Goal: Task Accomplishment & Management: Complete application form

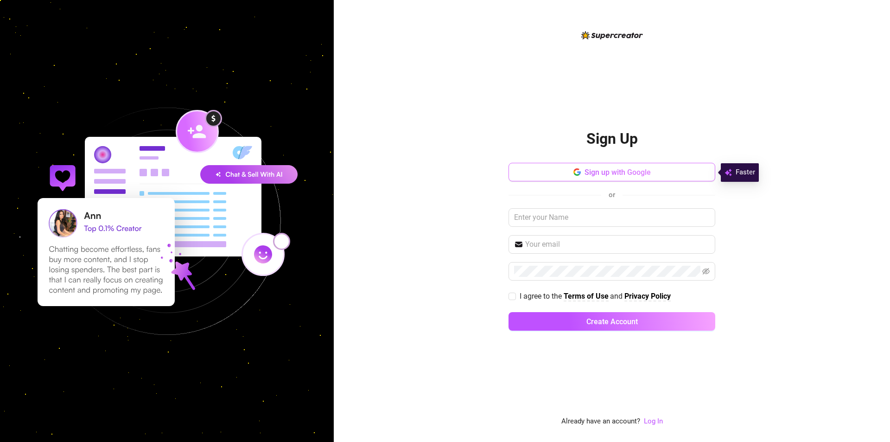
click at [642, 170] on span "Sign up with Google" at bounding box center [618, 172] width 66 height 9
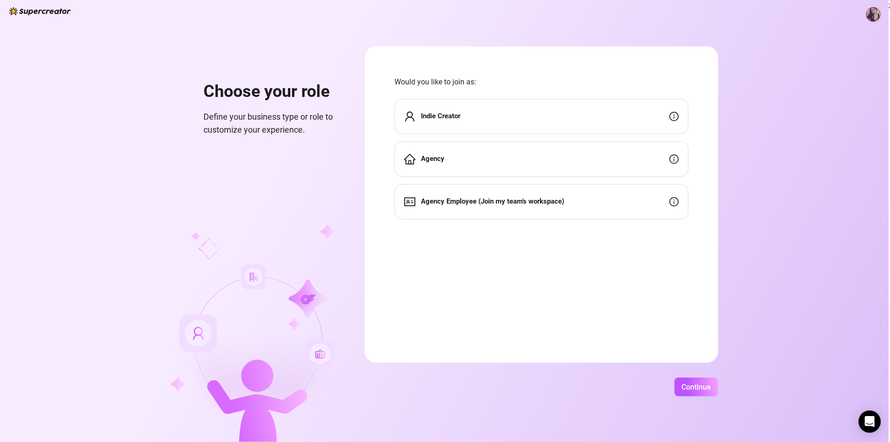
click at [476, 118] on div "Indie Creator" at bounding box center [542, 116] width 294 height 35
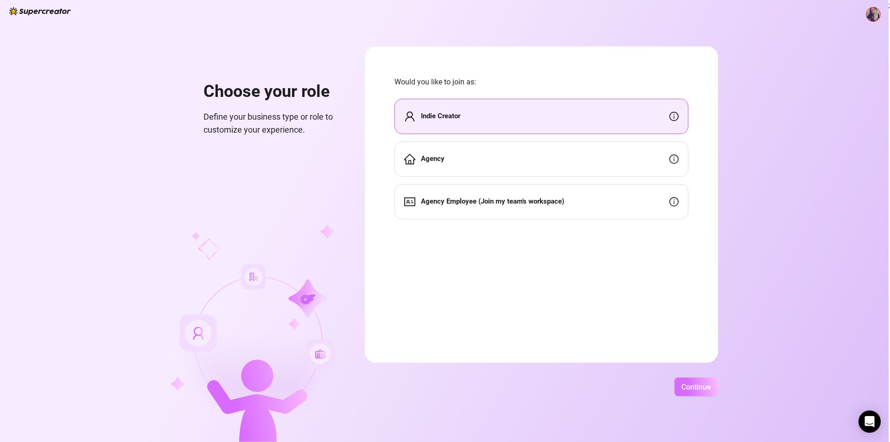
click at [700, 382] on span "Continue" at bounding box center [696, 386] width 30 height 9
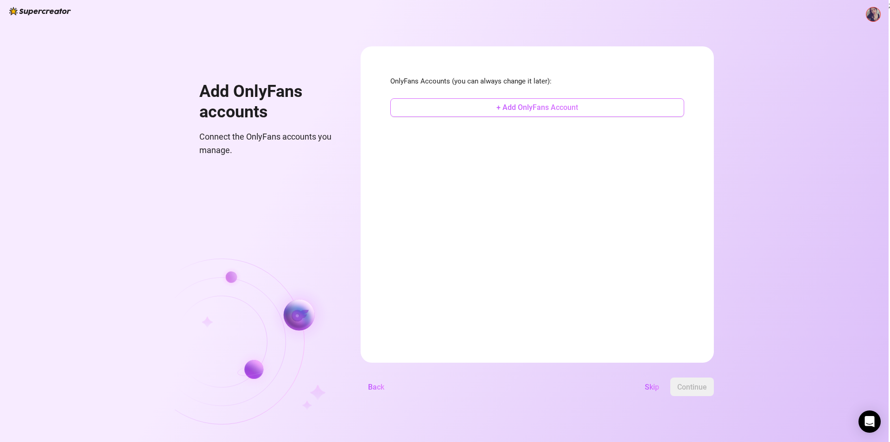
click at [560, 102] on button "+ Add OnlyFans Account" at bounding box center [537, 107] width 294 height 19
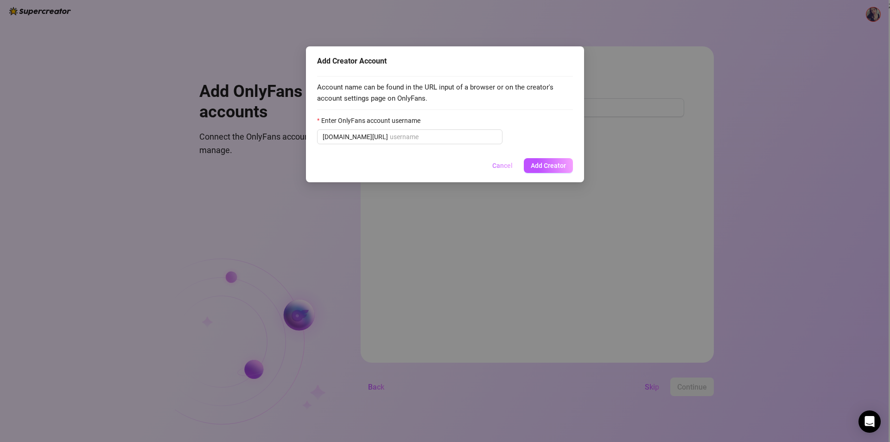
click at [518, 162] on button "Cancel" at bounding box center [502, 165] width 35 height 15
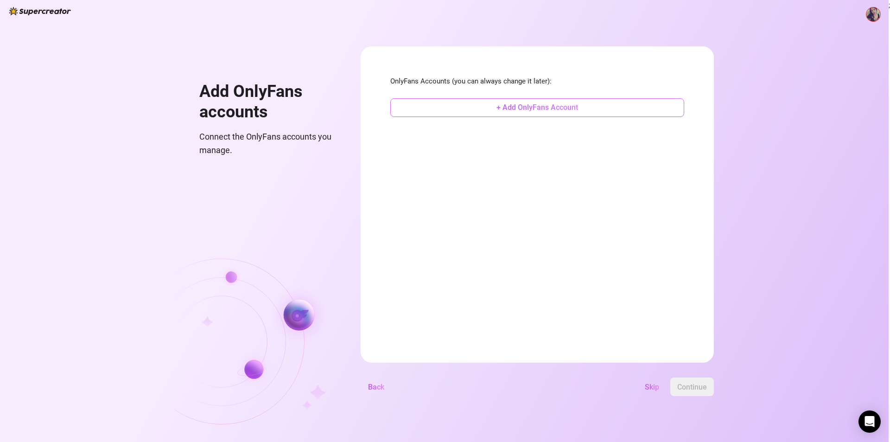
click at [489, 110] on button "+ Add OnlyFans Account" at bounding box center [537, 107] width 294 height 19
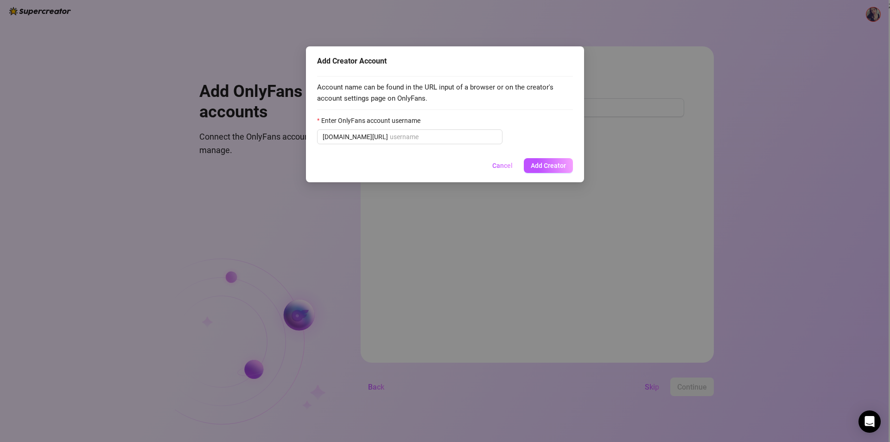
click at [504, 168] on span "Cancel" at bounding box center [502, 165] width 20 height 7
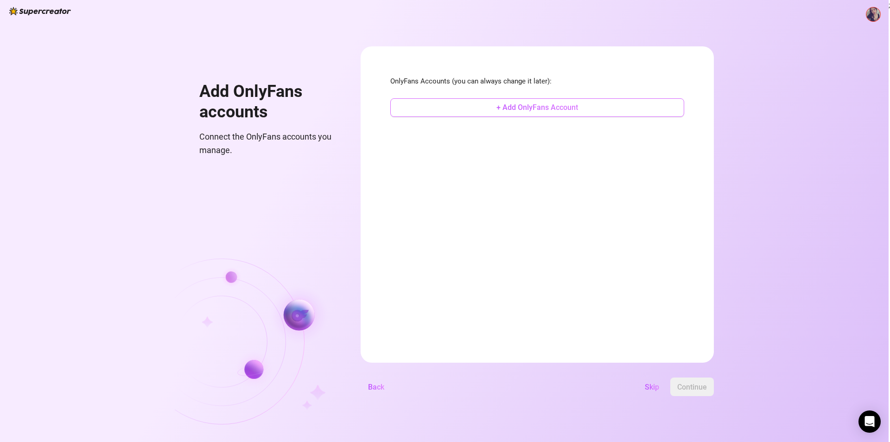
click at [495, 113] on button "+ Add OnlyFans Account" at bounding box center [537, 107] width 294 height 19
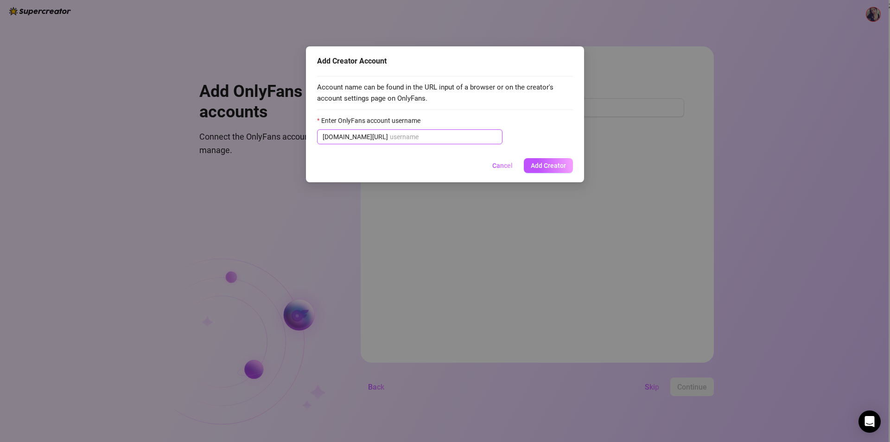
click at [426, 134] on input "Enter OnlyFans account username" at bounding box center [443, 137] width 107 height 10
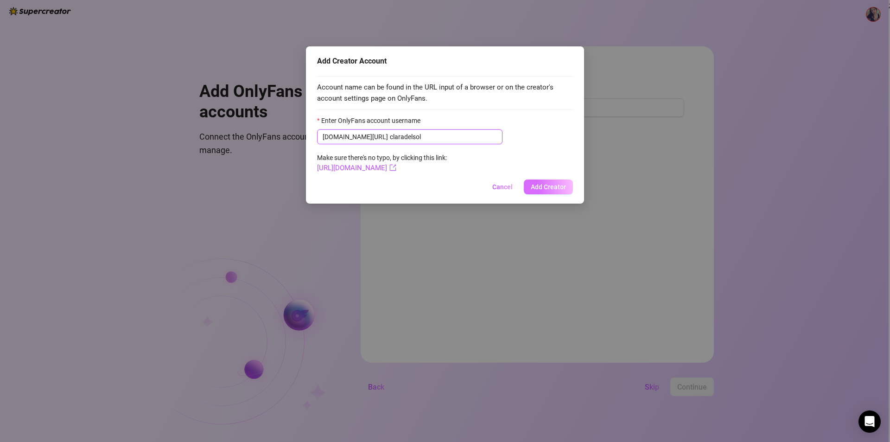
type input "claradelsol"
click at [560, 187] on span "Add Creator" at bounding box center [548, 186] width 35 height 7
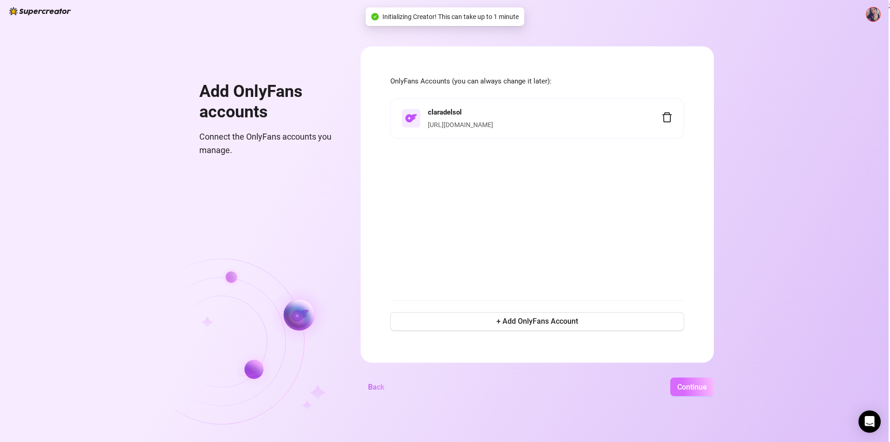
click at [682, 380] on button "Continue" at bounding box center [692, 386] width 44 height 19
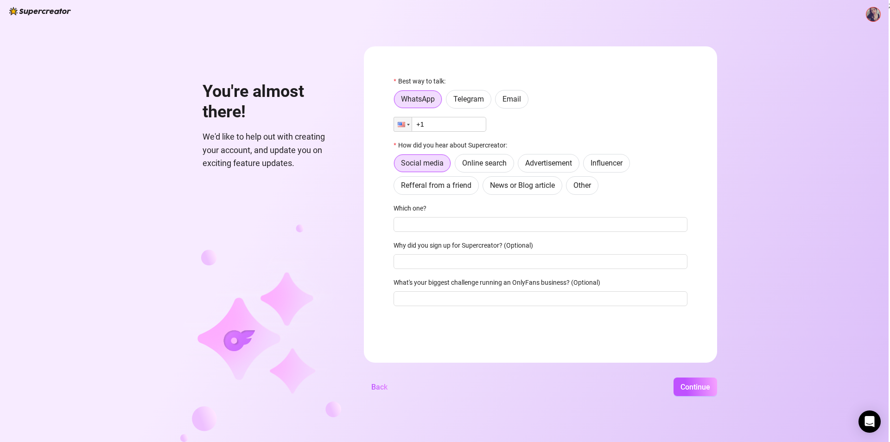
click at [34, 8] on img at bounding box center [40, 11] width 62 height 8
click at [389, 381] on button "Back" at bounding box center [379, 386] width 31 height 19
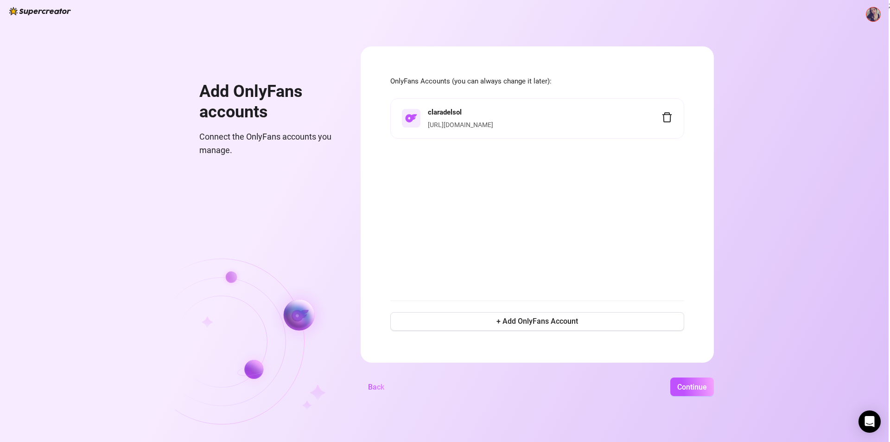
click at [675, 116] on li "claradelsol https://onlyfans.com/claradelsol" at bounding box center [537, 118] width 294 height 41
click at [670, 116] on icon "delete" at bounding box center [667, 117] width 11 height 11
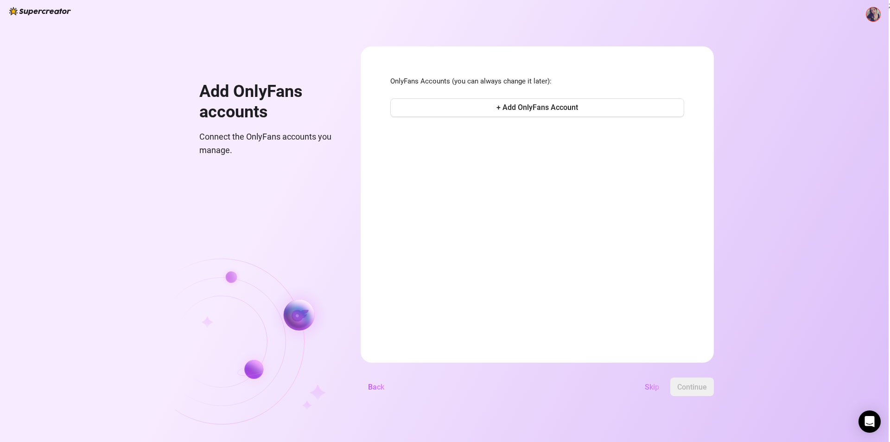
click at [655, 386] on span "Skip" at bounding box center [652, 386] width 14 height 9
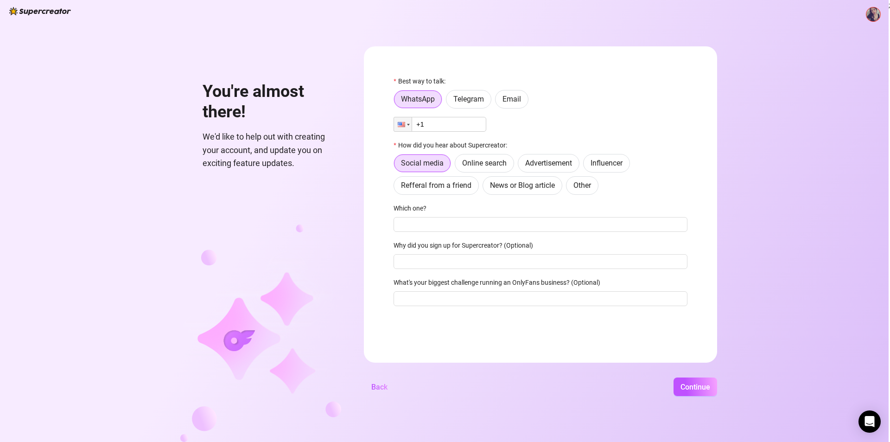
click at [872, 12] on img at bounding box center [873, 14] width 14 height 14
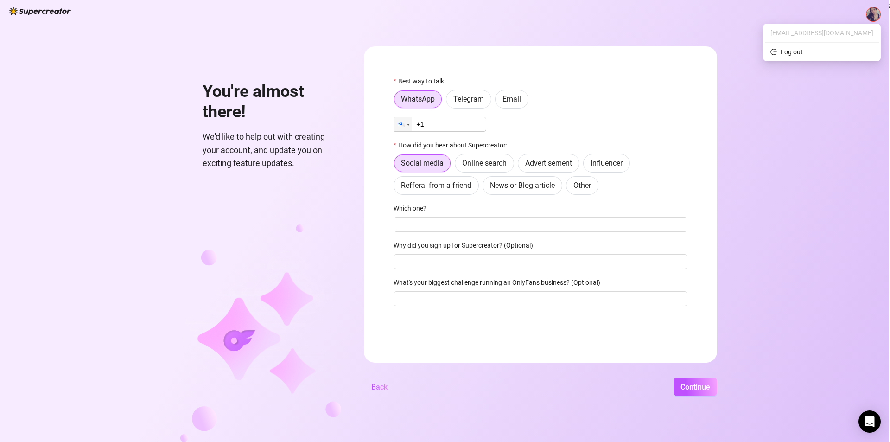
click at [824, 219] on div "You're almost there! We'd like to help out with creating your account, and upda…" at bounding box center [444, 221] width 889 height 442
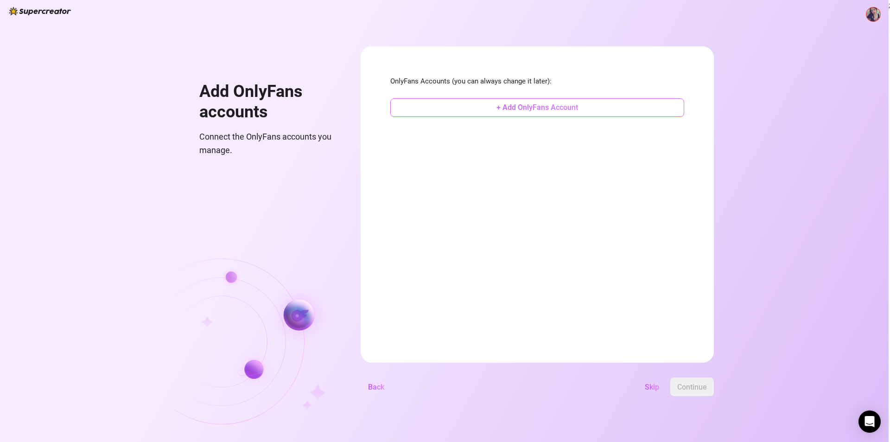
click at [533, 107] on span "+ Add OnlyFans Account" at bounding box center [537, 107] width 82 height 9
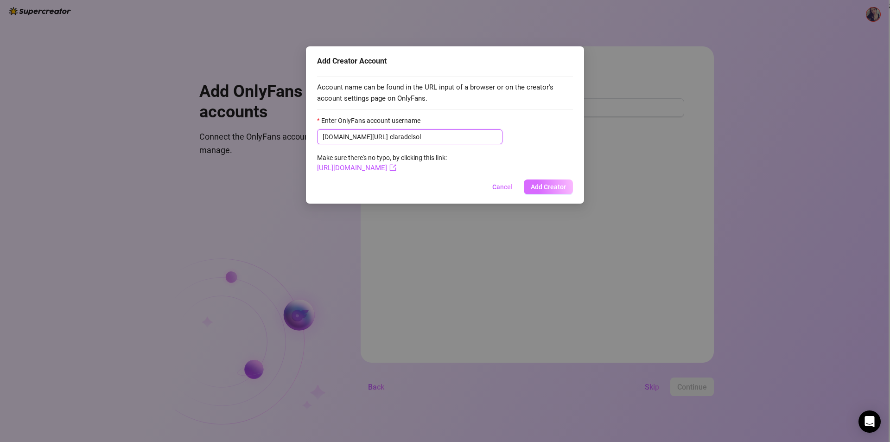
type input "claradelsol"
click at [541, 191] on span "Add Creator" at bounding box center [548, 186] width 35 height 7
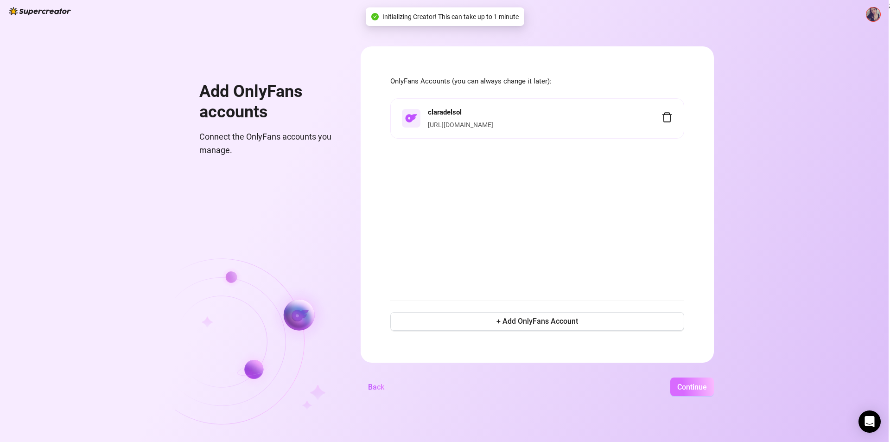
click at [694, 385] on span "Continue" at bounding box center [692, 386] width 30 height 9
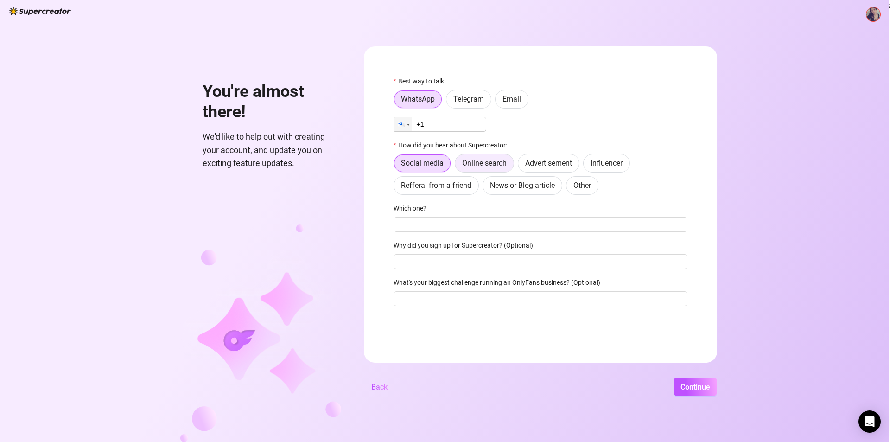
click at [484, 158] on label "Online search" at bounding box center [484, 163] width 59 height 19
click at [458, 165] on input "Online search" at bounding box center [458, 165] width 0 height 0
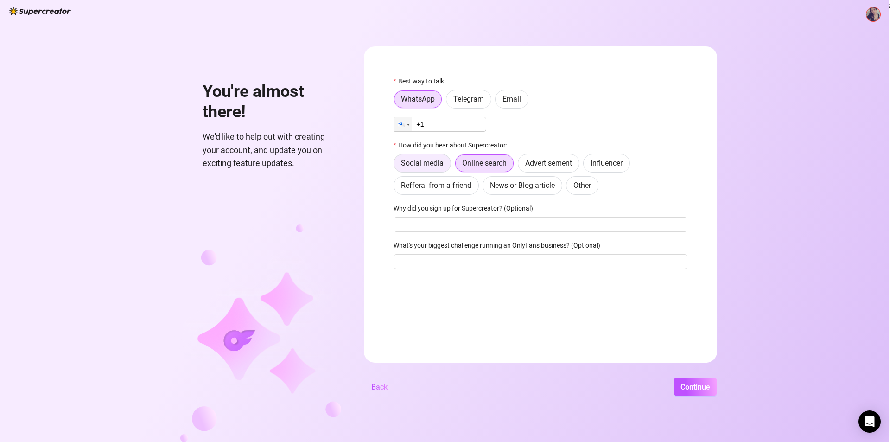
click at [444, 173] on div "Social media Online search Advertisement Influencer Refferal from a friend News…" at bounding box center [541, 174] width 294 height 41
click at [435, 159] on span "Social media" at bounding box center [422, 163] width 43 height 9
click at [396, 165] on input "Social media" at bounding box center [396, 165] width 0 height 0
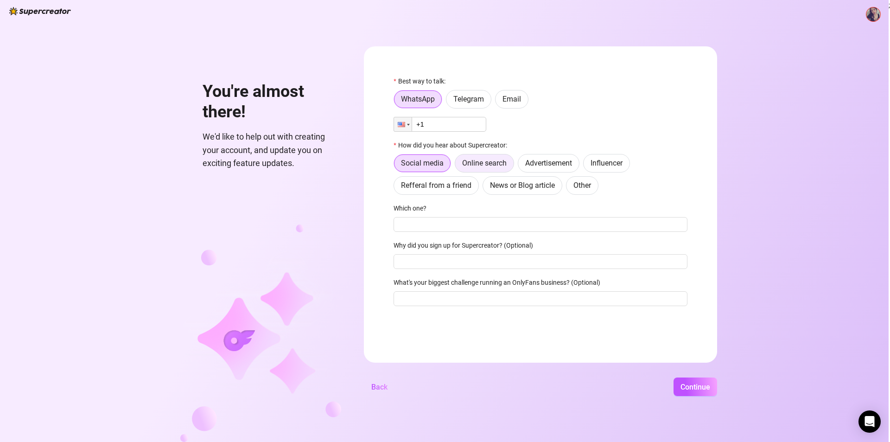
click at [484, 156] on label "Online search" at bounding box center [484, 163] width 59 height 19
click at [458, 165] on input "Online search" at bounding box center [458, 165] width 0 height 0
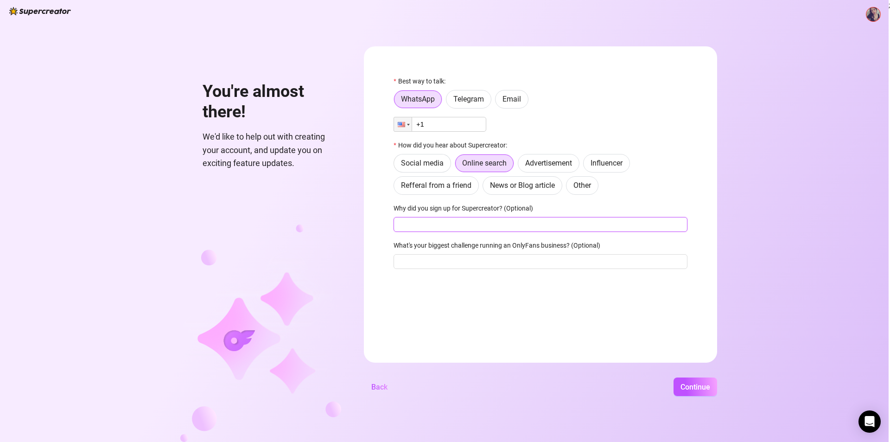
click at [487, 223] on input "Why did you sign up for Supercreator? (Optional)" at bounding box center [541, 224] width 294 height 15
click at [460, 126] on input "+1" at bounding box center [440, 124] width 93 height 15
click at [407, 124] on div at bounding box center [408, 125] width 3 height 2
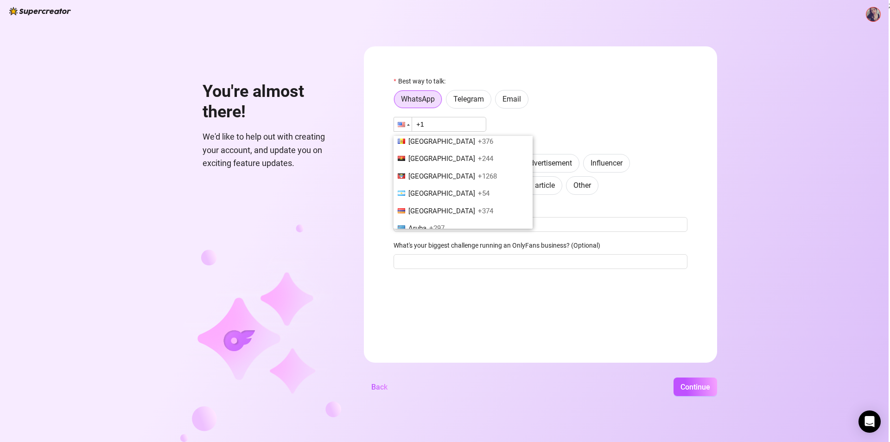
scroll to position [995, 0]
click at [403, 128] on div at bounding box center [403, 124] width 18 height 14
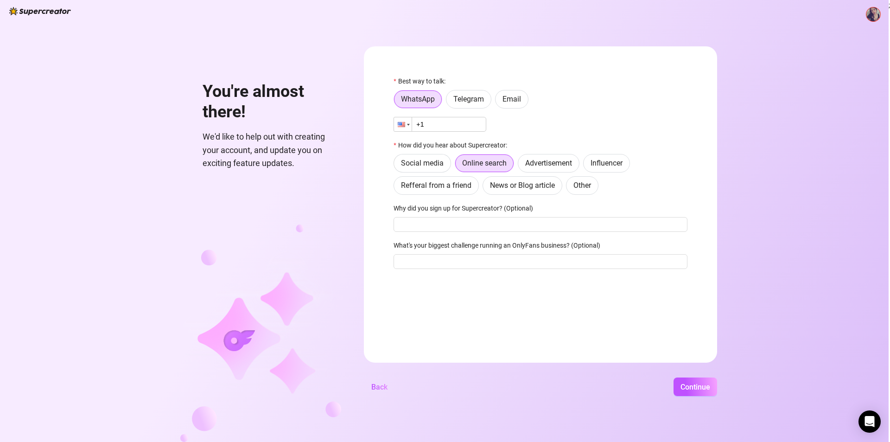
click at [403, 128] on div at bounding box center [403, 124] width 18 height 14
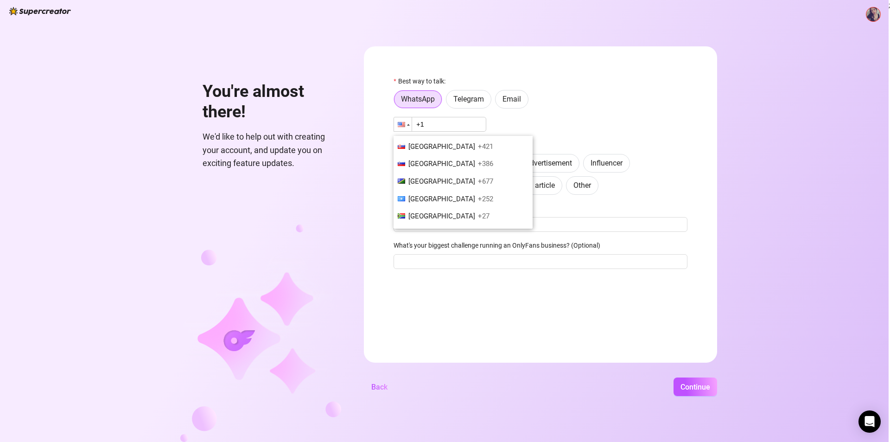
scroll to position [3060, 0]
click at [478, 224] on span "+34" at bounding box center [484, 228] width 12 height 8
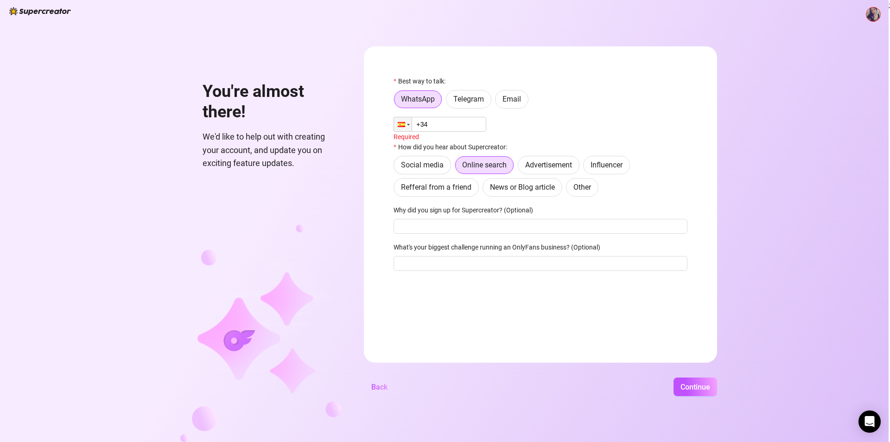
click at [463, 123] on input "+34" at bounding box center [440, 124] width 93 height 15
type input "[PHONE_NUMBER]"
